Goal: Entertainment & Leisure: Consume media (video, audio)

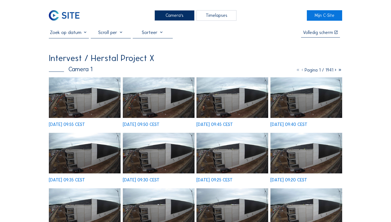
click at [72, 103] on img at bounding box center [85, 97] width 72 height 41
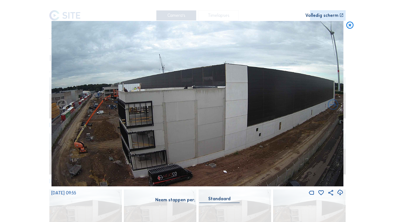
click at [349, 23] on icon at bounding box center [350, 25] width 9 height 9
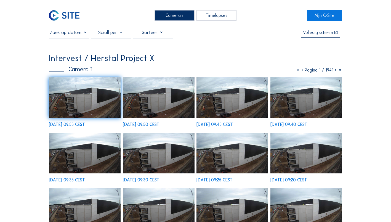
click at [175, 16] on div "Camera's" at bounding box center [175, 15] width 40 height 10
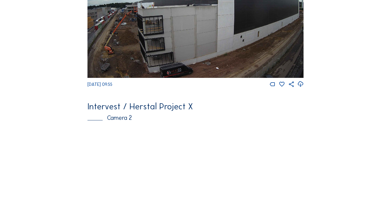
scroll to position [166, 0]
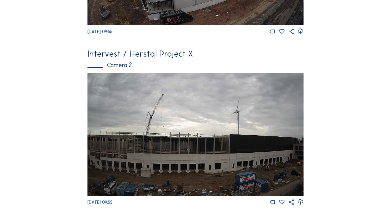
click at [159, 137] on img at bounding box center [196, 134] width 216 height 122
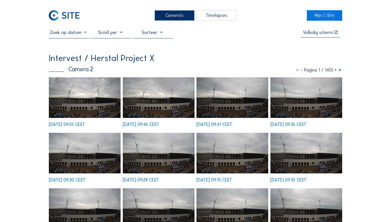
click at [67, 90] on img at bounding box center [85, 97] width 72 height 41
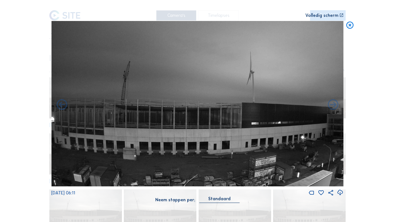
click at [351, 26] on icon at bounding box center [350, 25] width 9 height 9
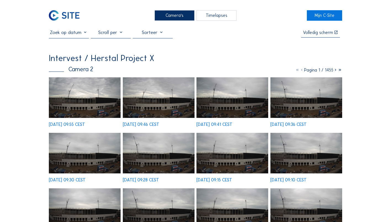
click at [173, 13] on div "Camera's" at bounding box center [175, 15] width 40 height 10
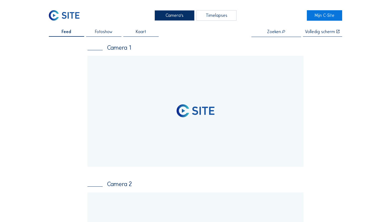
click at [217, 18] on div "Timelapses" at bounding box center [217, 15] width 40 height 10
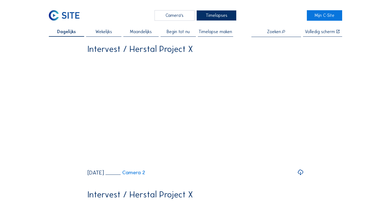
click at [188, 33] on span "Begin tot nu" at bounding box center [178, 32] width 23 height 4
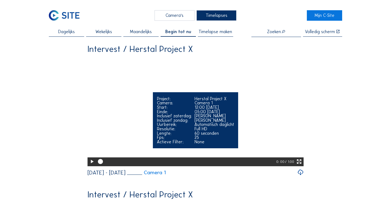
click at [300, 165] on icon at bounding box center [299, 161] width 6 height 7
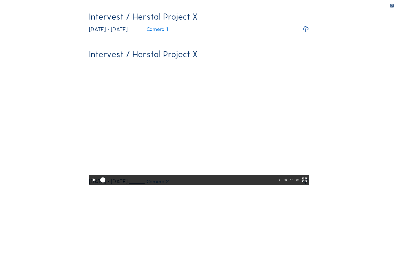
click at [91, 184] on icon at bounding box center [94, 179] width 6 height 7
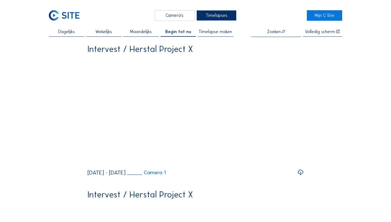
click at [163, 19] on div "Camera's" at bounding box center [175, 15] width 40 height 10
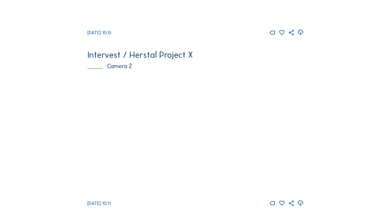
scroll to position [166, 0]
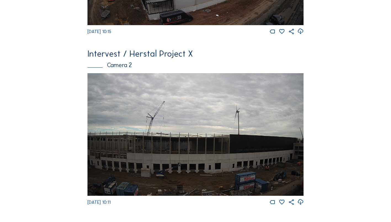
click at [184, 133] on img at bounding box center [196, 134] width 216 height 122
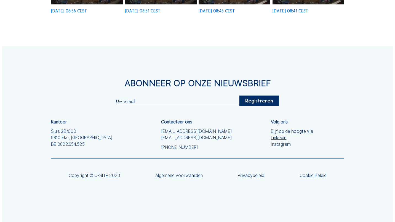
scroll to position [60, 0]
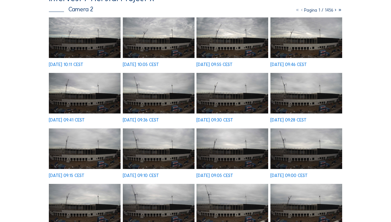
click at [232, 204] on img at bounding box center [233, 204] width 72 height 41
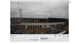
scroll to position [91, 0]
click at [70, 2] on icon at bounding box center [70, 2] width 2 height 2
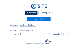
scroll to position [0, 0]
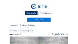
click at [44, 14] on div "Timelapses" at bounding box center [45, 13] width 15 height 4
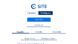
click at [44, 13] on div "Timelapses" at bounding box center [45, 13] width 15 height 4
click at [43, 14] on div "Timelapses" at bounding box center [45, 13] width 15 height 4
click at [61, 16] on div "Camera's Timelapses" at bounding box center [39, 13] width 59 height 5
click at [45, 14] on div "Timelapses" at bounding box center [45, 13] width 15 height 4
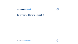
scroll to position [360, 0]
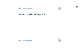
scroll to position [352, 0]
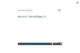
click at [20, 44] on div at bounding box center [35, 44] width 31 height 1
click at [18, 44] on icon at bounding box center [19, 44] width 2 height 2
click at [31, 44] on div at bounding box center [36, 44] width 33 height 2
click at [29, 44] on div at bounding box center [26, 44] width 13 height 1
click at [25, 44] on div at bounding box center [26, 44] width 12 height 1
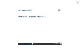
click at [24, 44] on div at bounding box center [25, 44] width 11 height 1
click at [23, 44] on div at bounding box center [36, 44] width 33 height 2
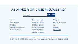
scroll to position [399, 0]
